Goal: Information Seeking & Learning: Learn about a topic

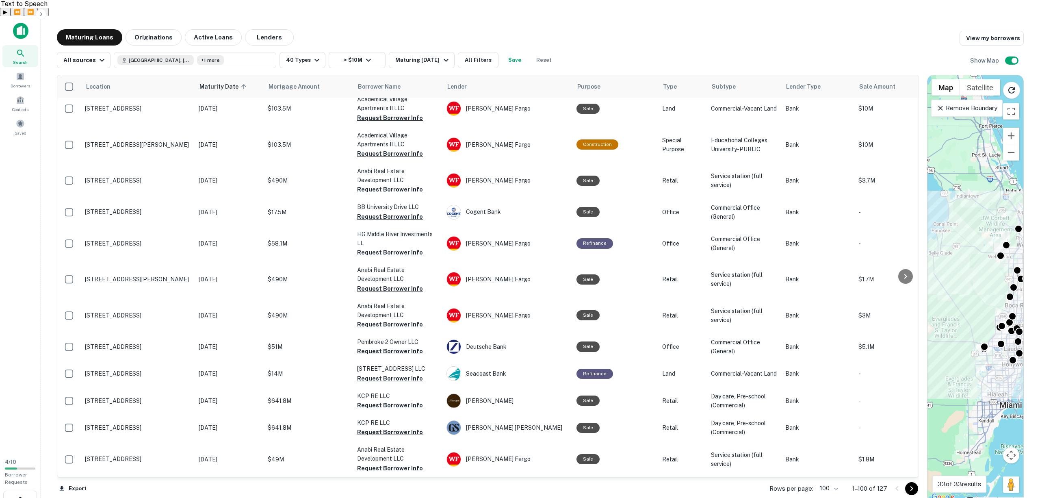
scroll to position [2746, 0]
click at [399, 16] on main "Maturing Loans Originations Active Loans Lenders View my borrowers All sources …" at bounding box center [541, 265] width 1000 height 498
drag, startPoint x: 399, startPoint y: 12, endPoint x: 394, endPoint y: 10, distance: 5.1
click at [394, 16] on main "Maturing Loans Originations Active Loans Lenders View my borrowers All sources …" at bounding box center [541, 265] width 1000 height 498
drag, startPoint x: 380, startPoint y: 10, endPoint x: 367, endPoint y: 11, distance: 13.0
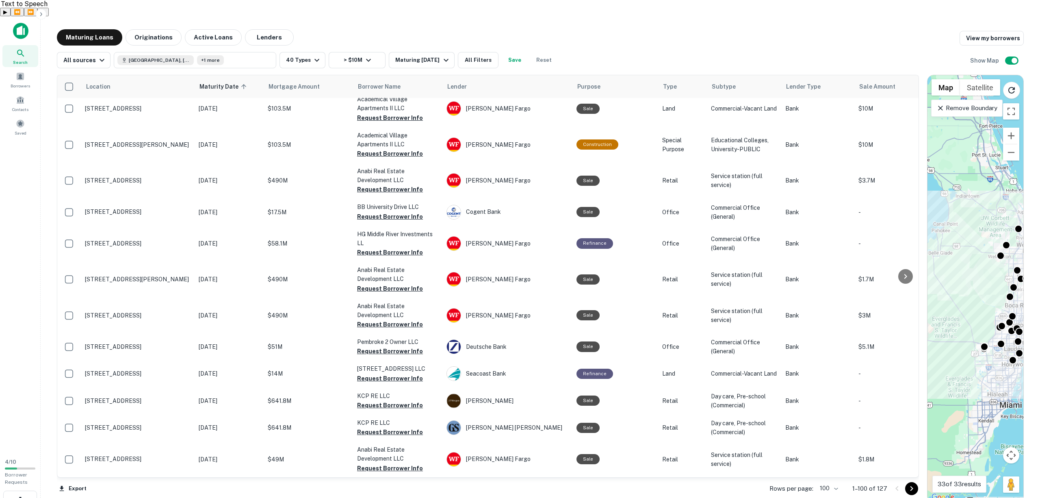
click at [367, 16] on main "Maturing Loans Originations Active Loans Lenders View my borrowers All sources …" at bounding box center [541, 265] width 1000 height 498
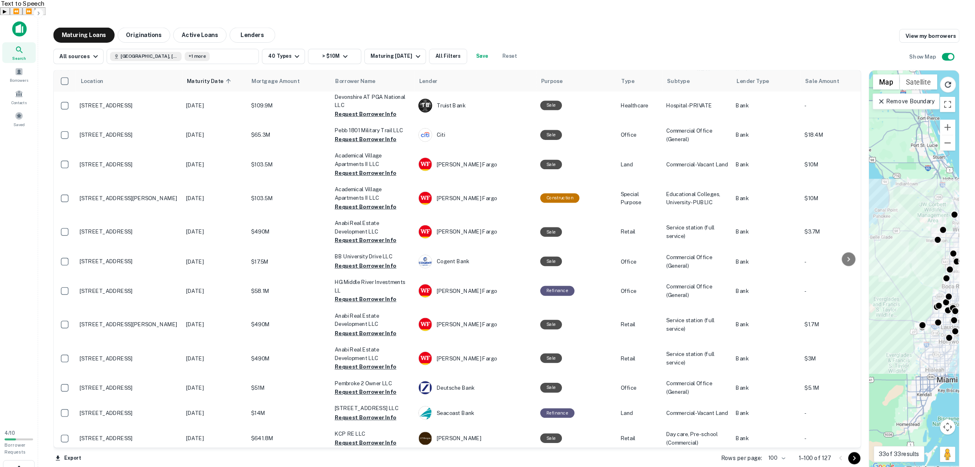
scroll to position [2530, 0]
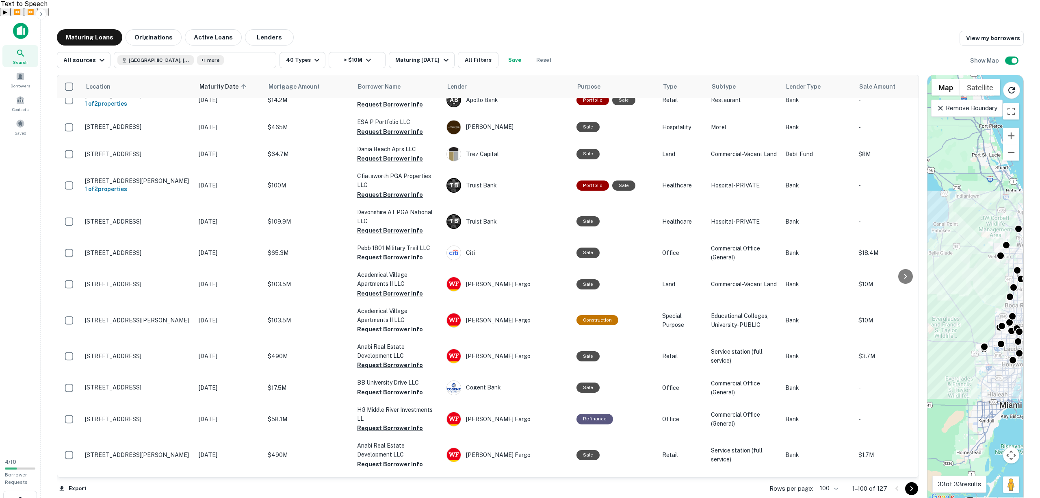
click at [605, 29] on div "Maturing Loans Originations Active Loans Lenders View my borrowers" at bounding box center [540, 37] width 967 height 16
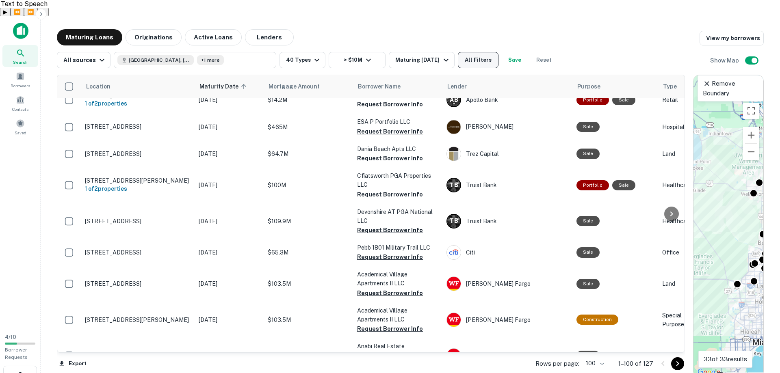
click at [469, 52] on button "All Filters" at bounding box center [478, 60] width 41 height 16
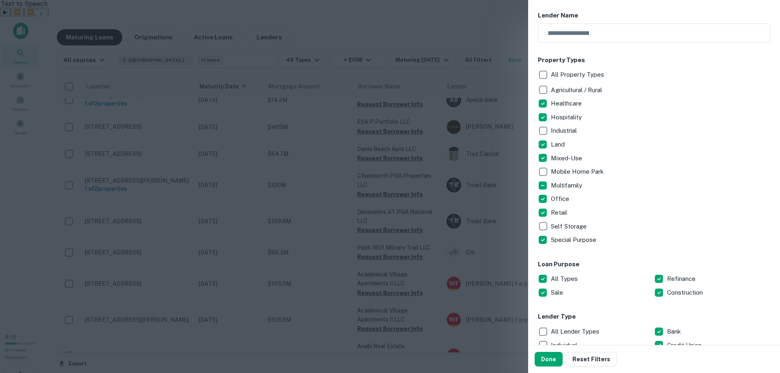
scroll to position [125, 0]
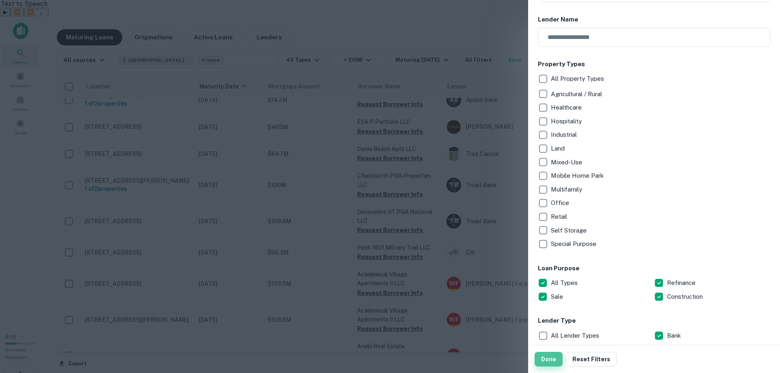
click at [549, 360] on button "Done" at bounding box center [549, 359] width 28 height 15
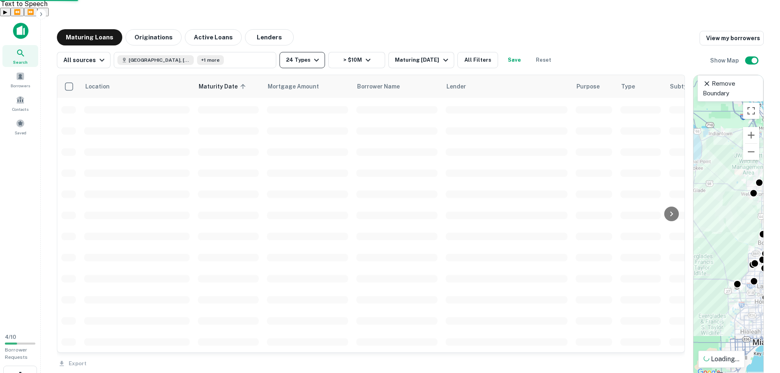
scroll to position [1865, 0]
click at [307, 52] on button "24 Types" at bounding box center [303, 60] width 46 height 16
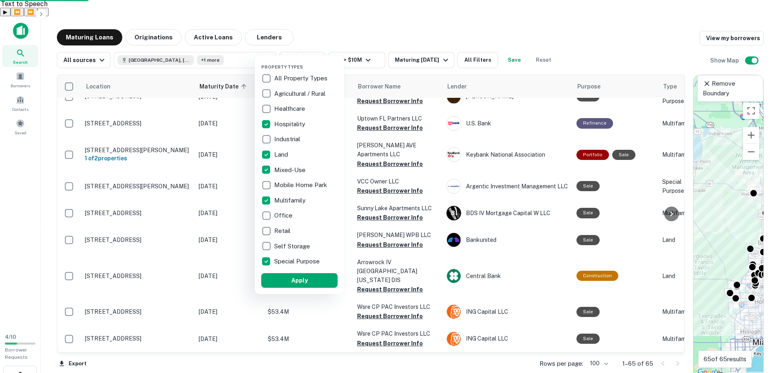
scroll to position [1794, 0]
drag, startPoint x: 293, startPoint y: 282, endPoint x: 274, endPoint y: 278, distance: 19.5
click at [293, 282] on button "Apply" at bounding box center [300, 281] width 76 height 15
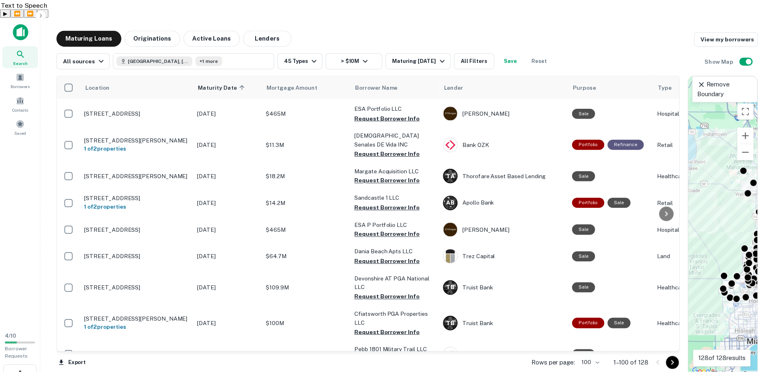
scroll to position [2448, 0]
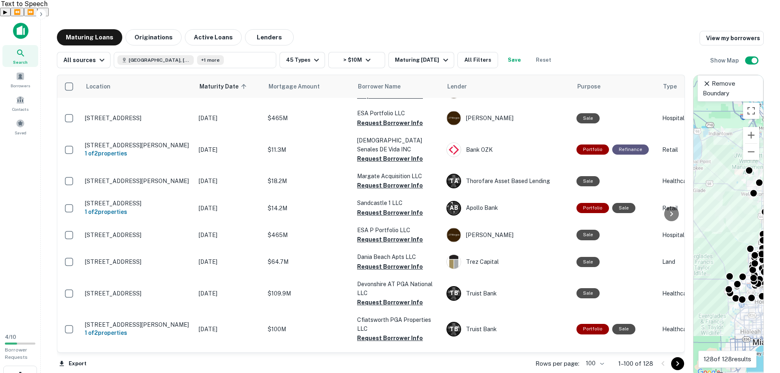
click at [152, 68] on p "[STREET_ADDRESS]" at bounding box center [138, 64] width 106 height 7
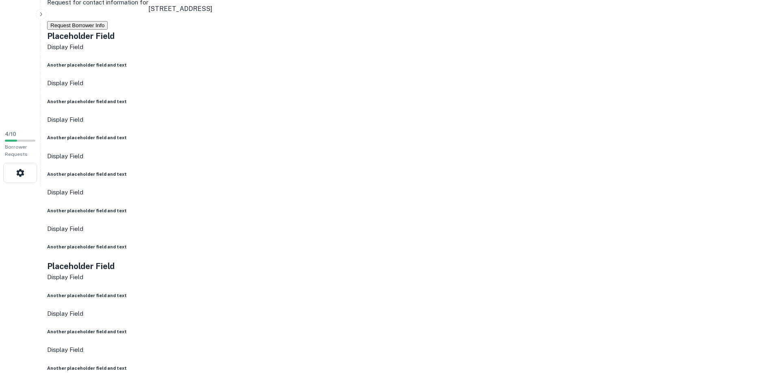
scroll to position [163, 0]
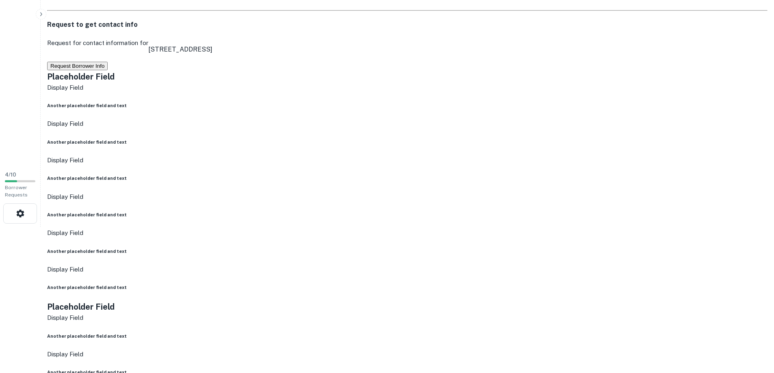
drag, startPoint x: 389, startPoint y: 171, endPoint x: 373, endPoint y: 173, distance: 16.4
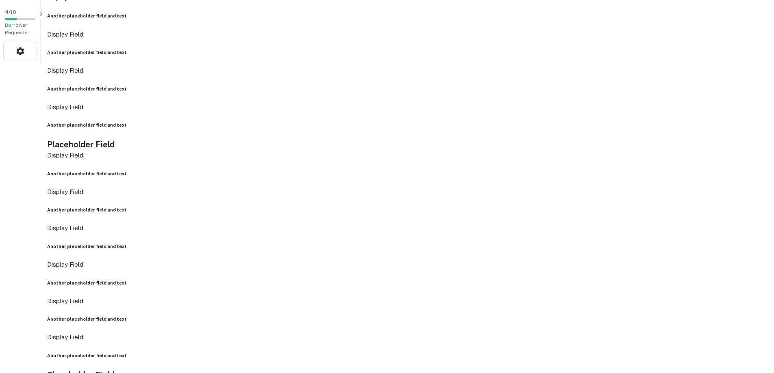
scroll to position [569, 0]
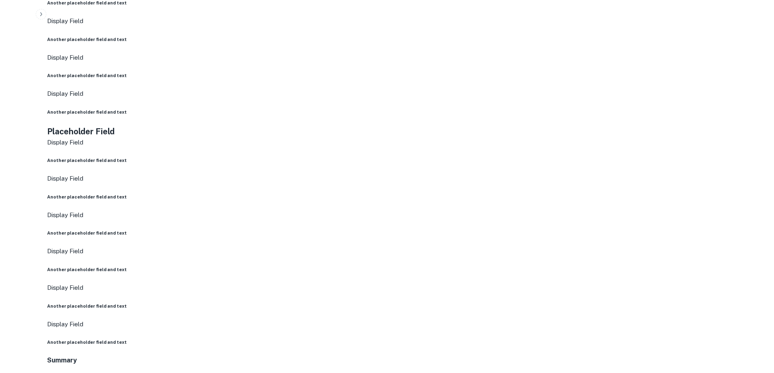
drag, startPoint x: 287, startPoint y: 180, endPoint x: 244, endPoint y: 154, distance: 50.4
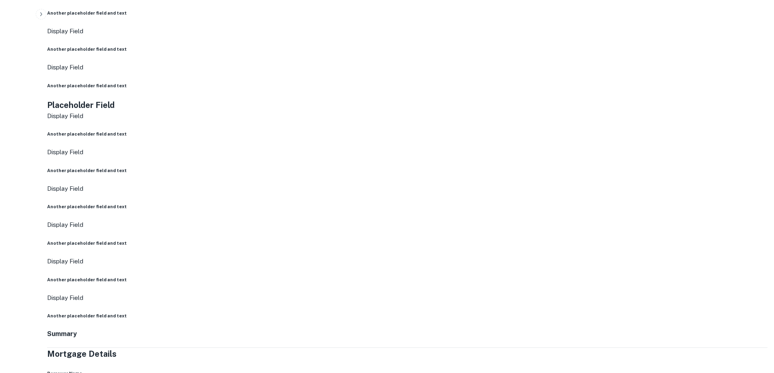
scroll to position [523, 0]
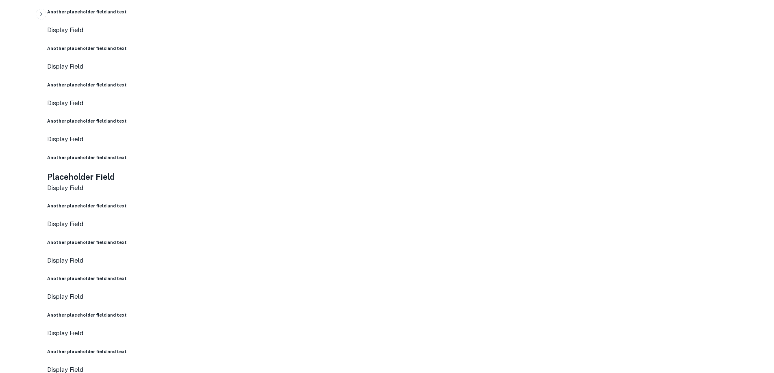
drag, startPoint x: 243, startPoint y: 151, endPoint x: 224, endPoint y: 132, distance: 26.2
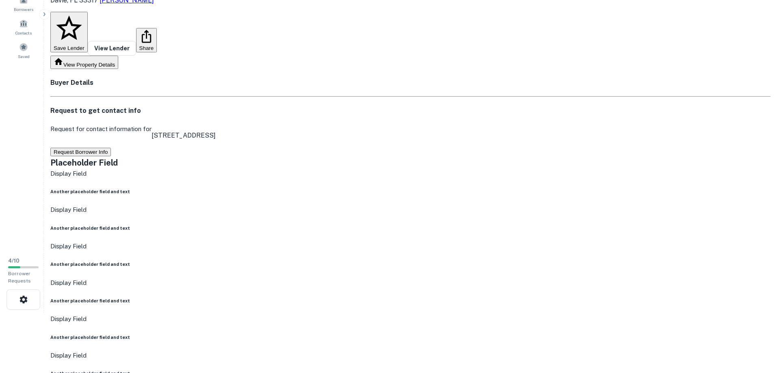
scroll to position [0, 0]
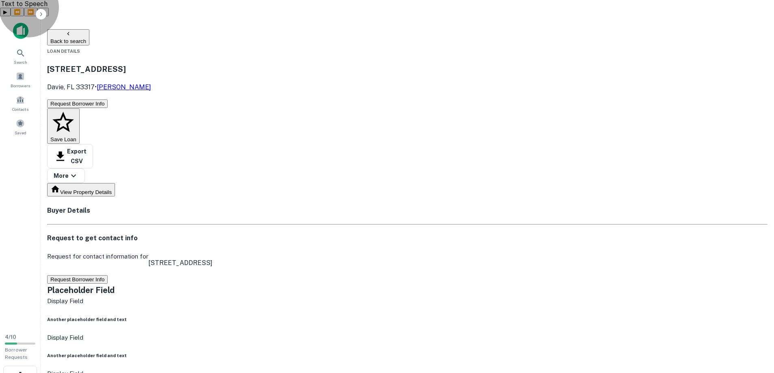
click at [89, 29] on button "Back to search" at bounding box center [68, 37] width 42 height 16
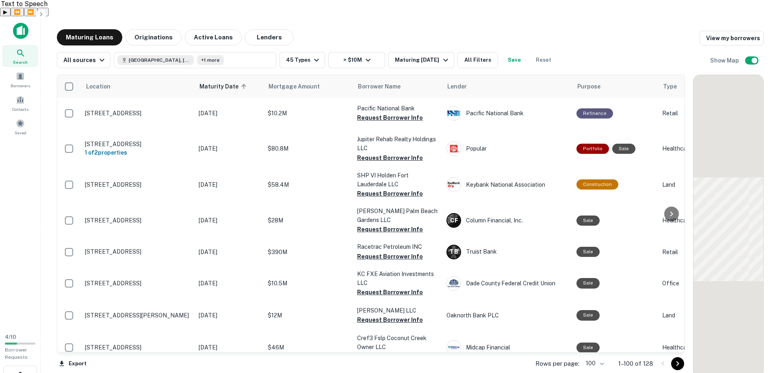
scroll to position [1865, 0]
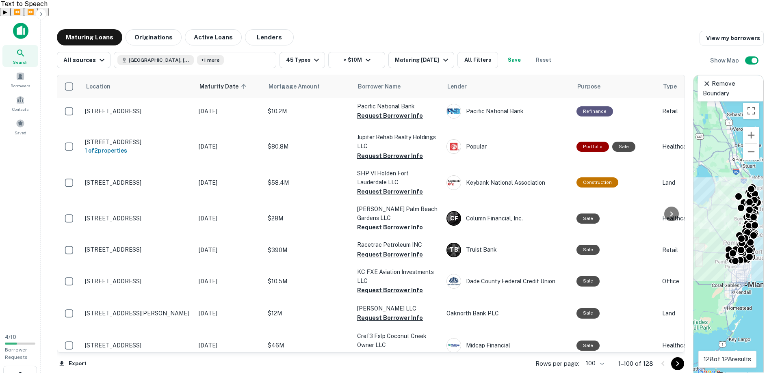
click at [597, 29] on div "Maturing Loans Originations Active Loans Lenders View my borrowers" at bounding box center [410, 37] width 707 height 16
drag, startPoint x: 596, startPoint y: 28, endPoint x: 577, endPoint y: 18, distance: 21.3
click at [577, 29] on div "Maturing Loans Originations Active Loans Lenders View my borrowers" at bounding box center [410, 37] width 707 height 16
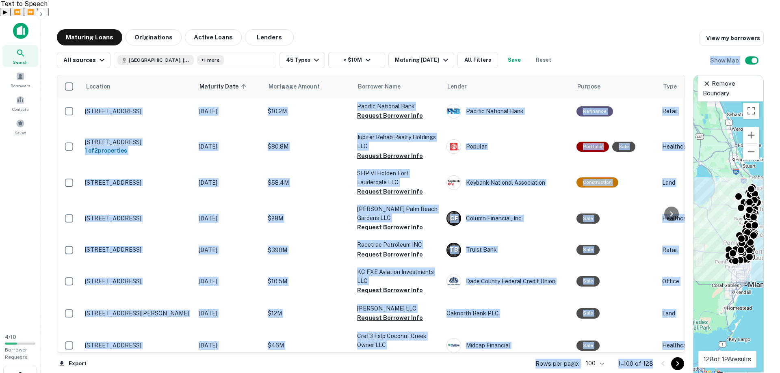
drag, startPoint x: 577, startPoint y: 18, endPoint x: 663, endPoint y: 360, distance: 353.3
click at [663, 360] on div "Maturing Loans Originations Active Loans Lenders View my borrowers All sources …" at bounding box center [410, 203] width 707 height 349
click at [663, 360] on div "Location Maturity Date sorted ascending Mortgage Amount Borrower Name Lender Pu…" at bounding box center [371, 227] width 628 height 304
drag, startPoint x: 658, startPoint y: 360, endPoint x: 15, endPoint y: 0, distance: 737.2
click at [15, 16] on div "Search Borrowers Contacts Saved 4 / 10 Borrower Requests Maturing Loans Origina…" at bounding box center [390, 202] width 780 height 373
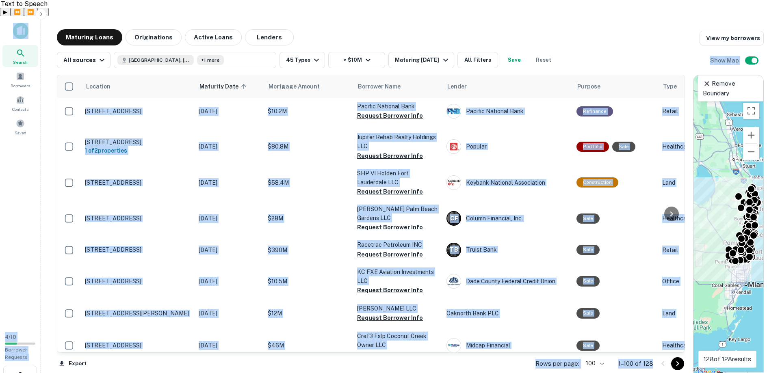
click at [9, 16] on div "Search Borrowers Contacts Saved" at bounding box center [20, 80] width 41 height 128
drag, startPoint x: 7, startPoint y: 2, endPoint x: 667, endPoint y: 357, distance: 749.5
click at [667, 357] on div "Search Borrowers Contacts Saved 4 / 10 Borrower Requests Maturing Loans Origina…" at bounding box center [390, 202] width 780 height 373
click at [666, 357] on div "Rows per page: 100 *** 1–100 of 128" at bounding box center [605, 364] width 159 height 22
click at [594, 360] on div "Location Maturity Date sorted ascending Mortgage Amount Borrower Name Lender Pu…" at bounding box center [371, 227] width 628 height 304
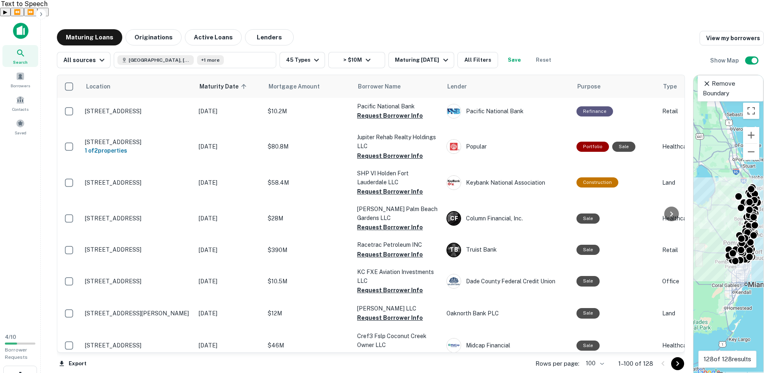
drag, startPoint x: 489, startPoint y: 6, endPoint x: 477, endPoint y: 10, distance: 12.6
click at [488, 16] on main "Maturing Loans Originations Active Loans Lenders View my borrowers All sources …" at bounding box center [411, 202] width 740 height 373
click at [474, 16] on main "Maturing Loans Originations Active Loans Lenders View my borrowers All sources …" at bounding box center [411, 202] width 740 height 373
drag, startPoint x: 474, startPoint y: 11, endPoint x: 461, endPoint y: 13, distance: 13.1
click at [460, 29] on div "Maturing Loans Originations Active Loans Lenders View my borrowers" at bounding box center [410, 37] width 707 height 16
